Goal: Check status

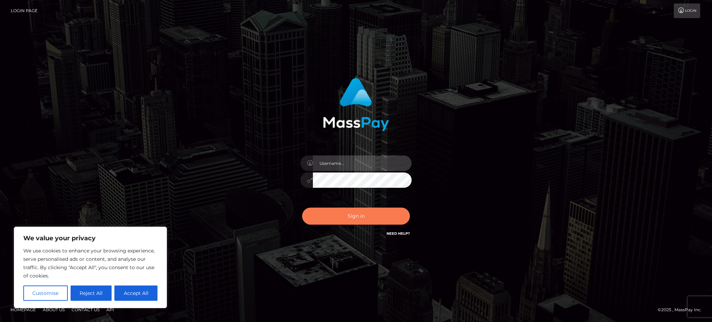
type input "Gaizelle"
click at [337, 216] on button "Sign in" at bounding box center [356, 215] width 108 height 17
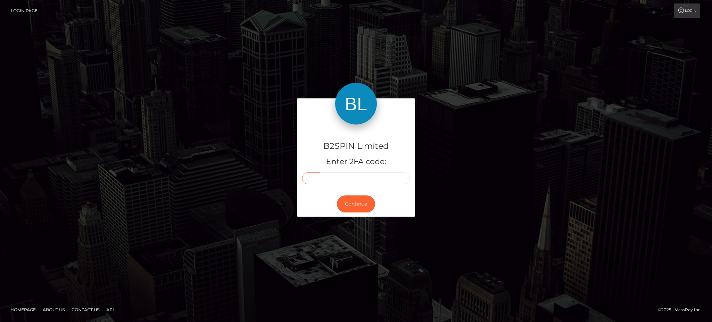
click at [309, 182] on input "text" at bounding box center [311, 178] width 18 height 12
type input "1"
type input "6"
type input "0"
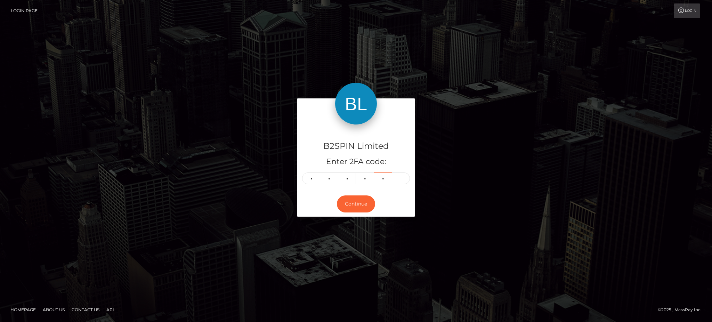
type input "3"
type input "9"
click at [356, 203] on button "Continue" at bounding box center [356, 203] width 38 height 17
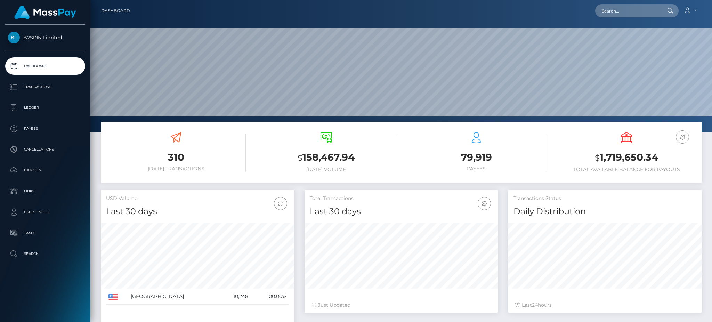
scroll to position [123, 193]
click at [617, 158] on h3 "$ 1,719,650.34" at bounding box center [626, 157] width 140 height 14
copy h3 "1,719,650.34"
